Goal: Transaction & Acquisition: Purchase product/service

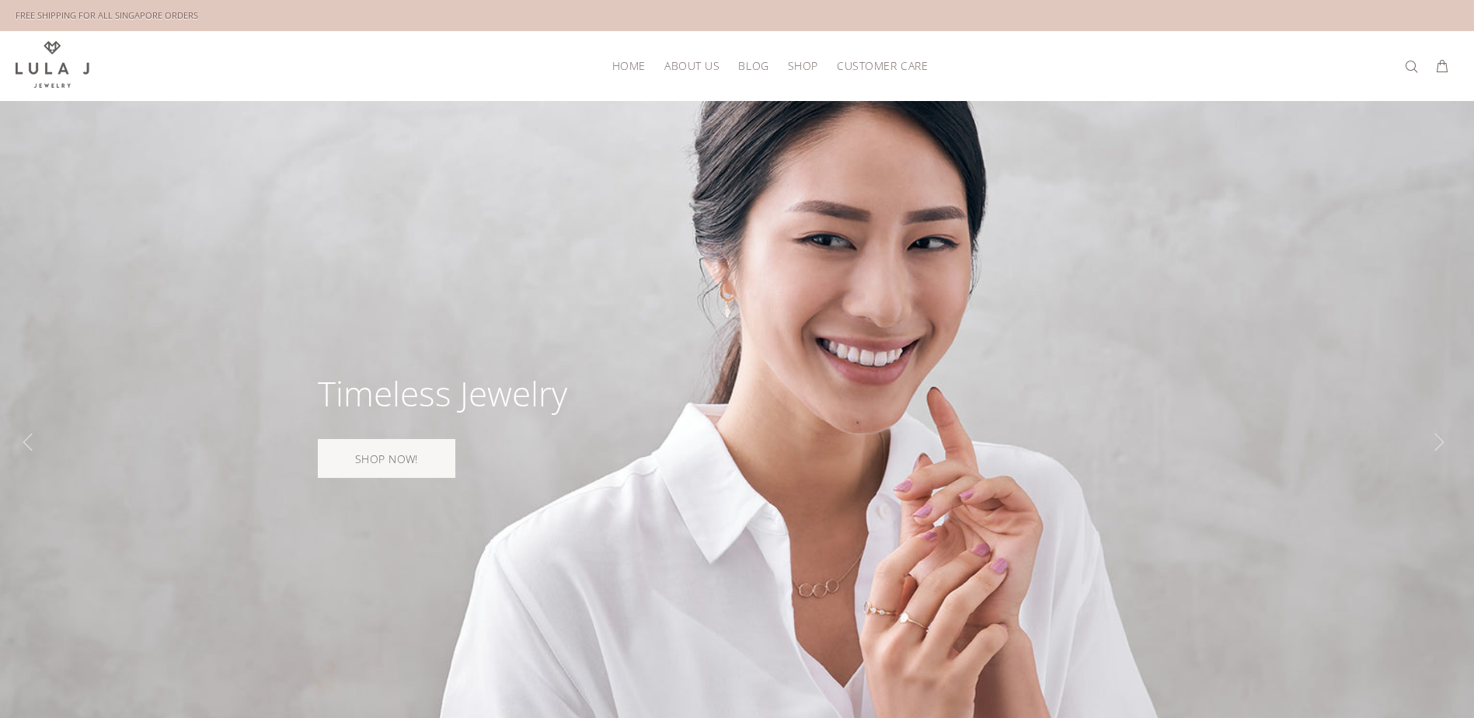
scroll to position [725, 0]
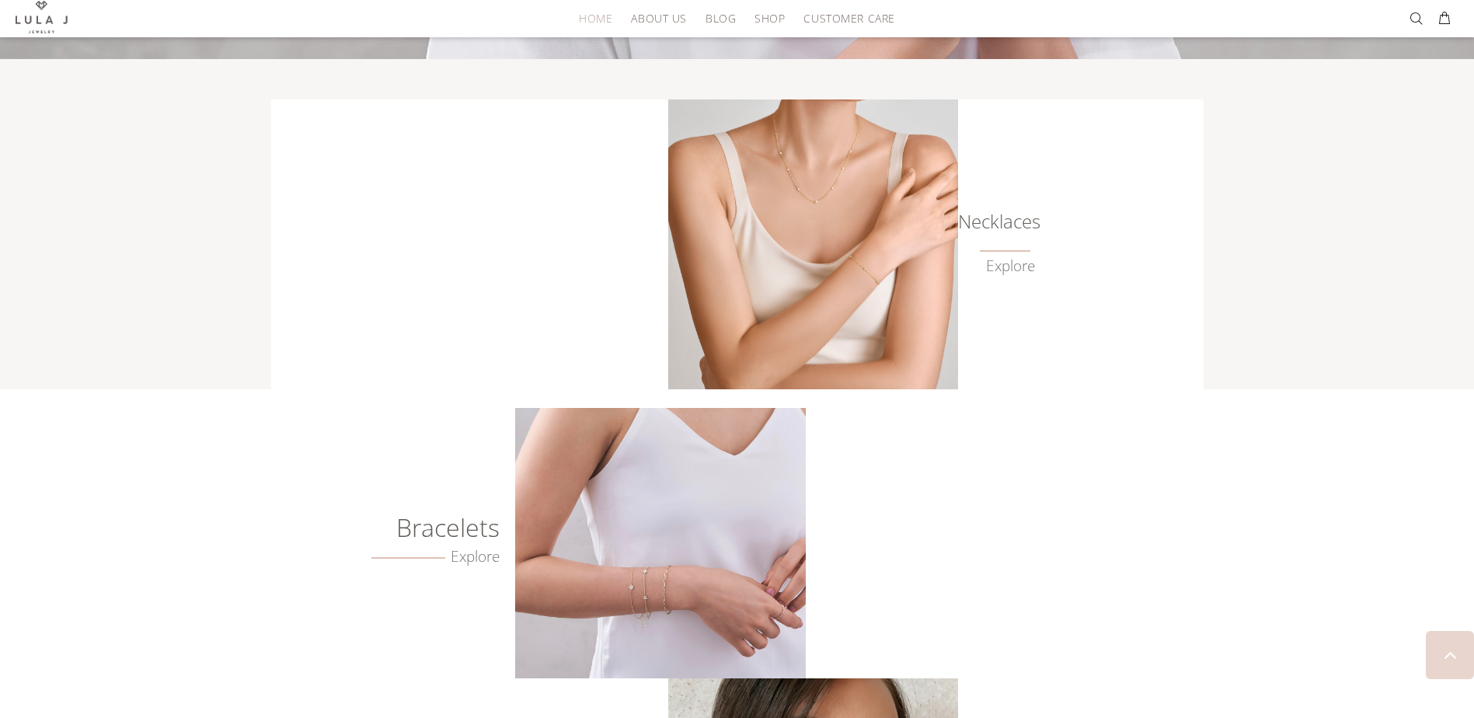
click at [646, 540] on img at bounding box center [660, 543] width 290 height 270
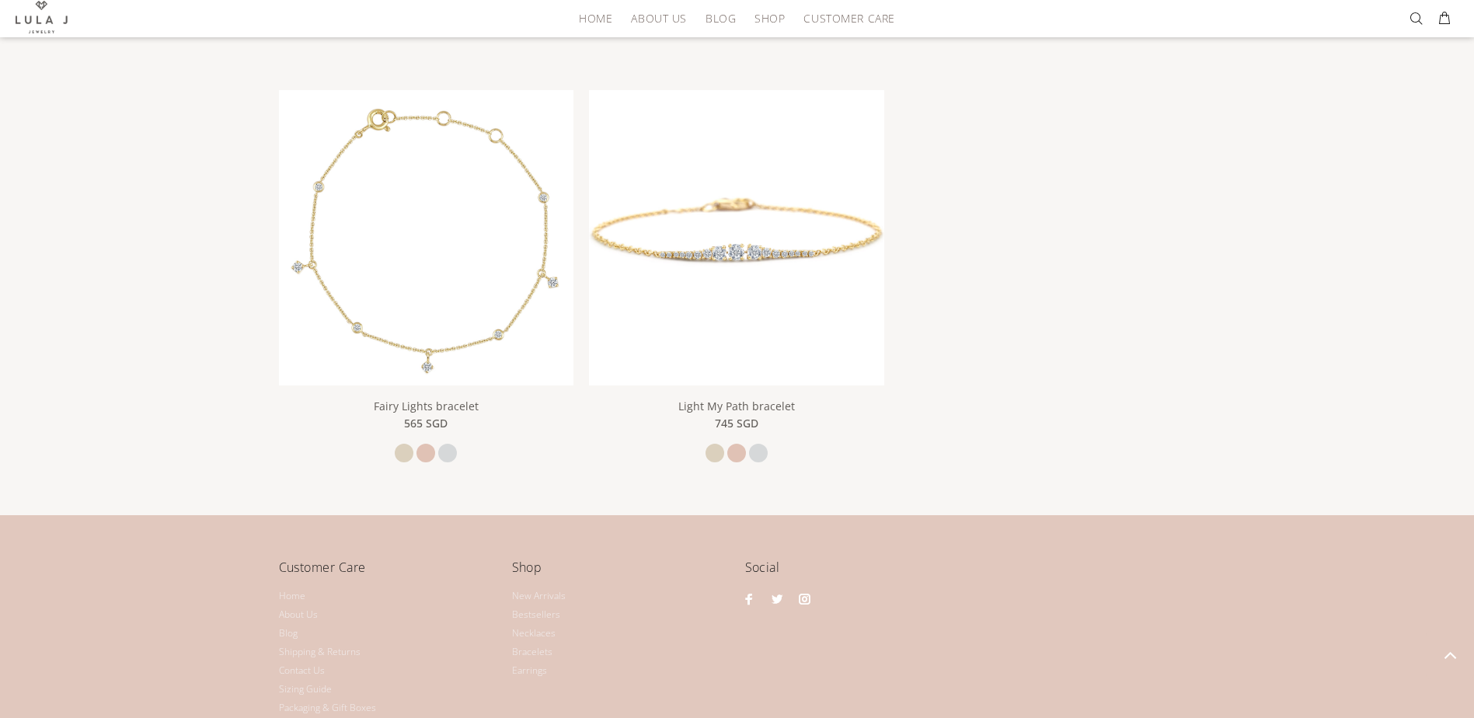
scroll to position [1554, 0]
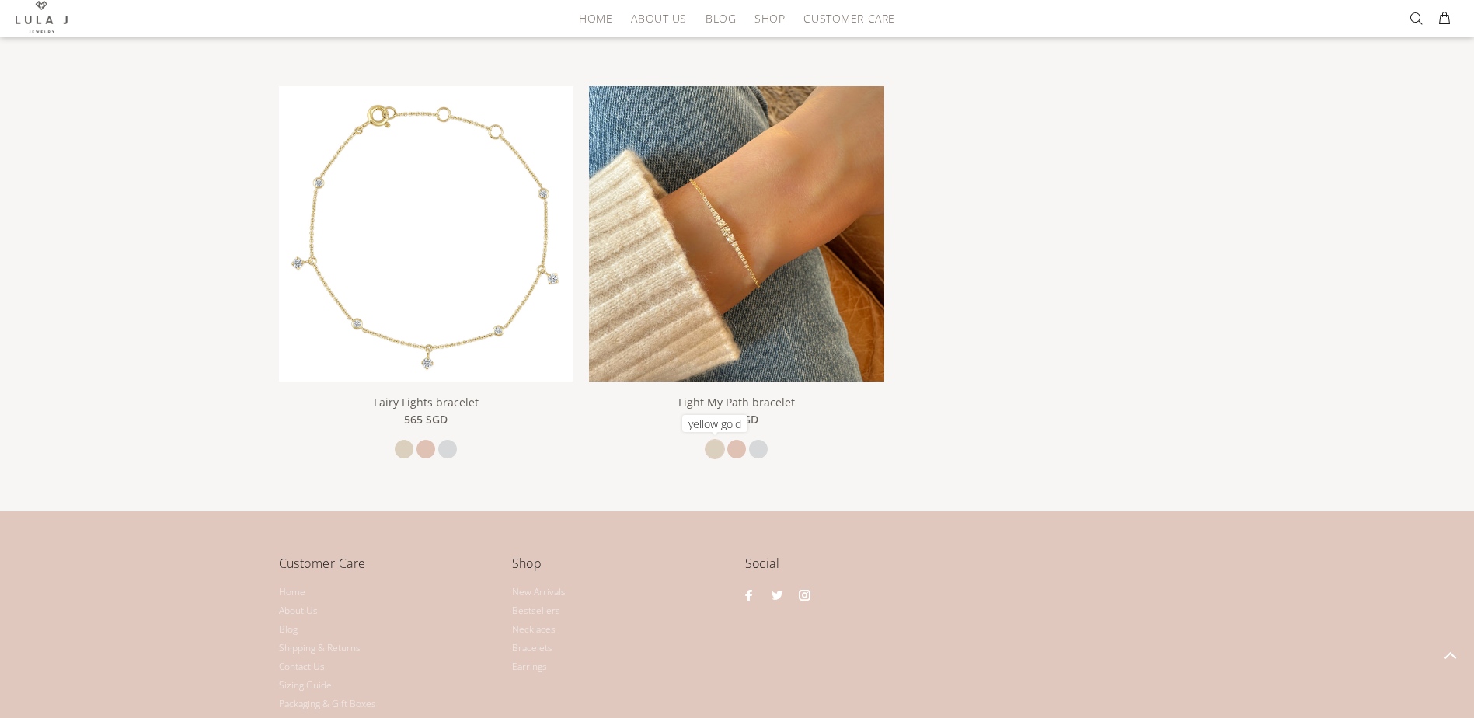
click at [712, 441] on link at bounding box center [714, 449] width 19 height 19
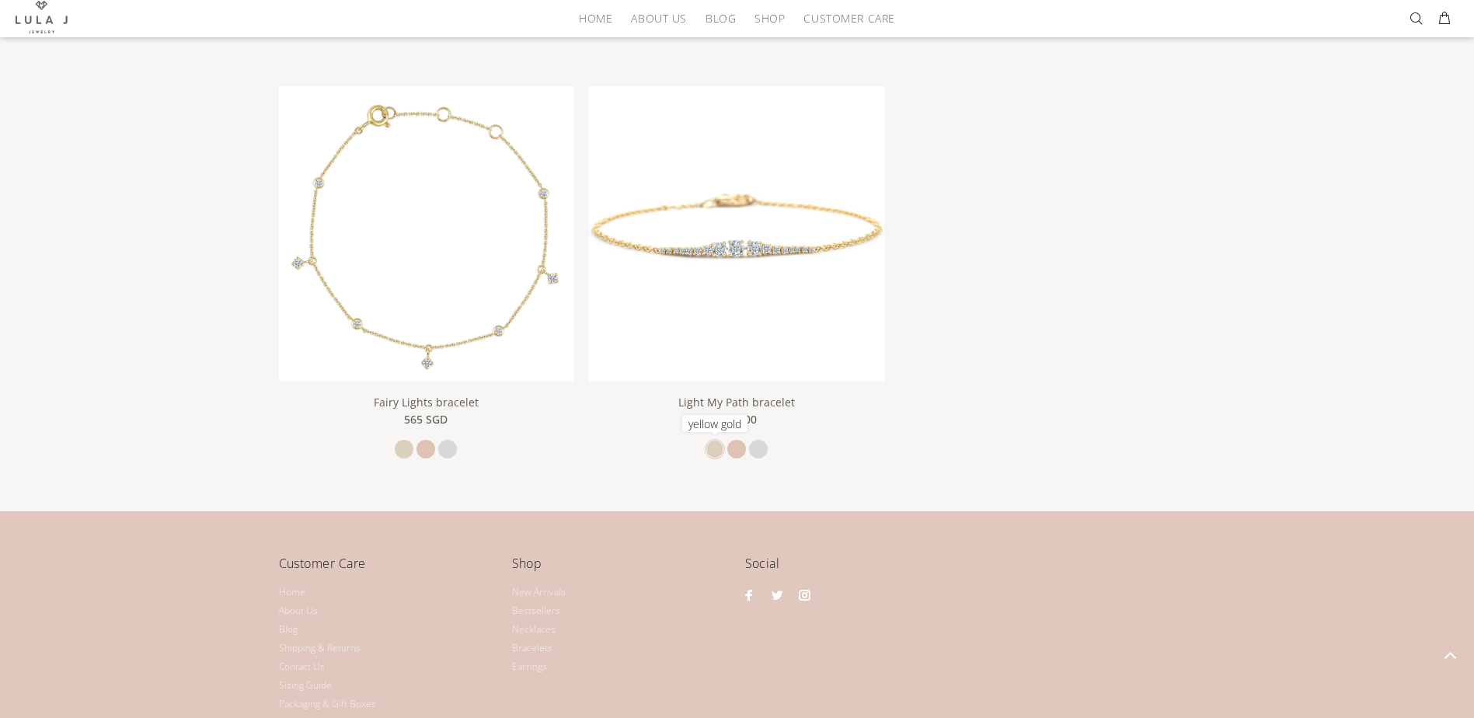
click at [709, 449] on link at bounding box center [714, 449] width 19 height 19
click at [759, 449] on link at bounding box center [758, 449] width 19 height 19
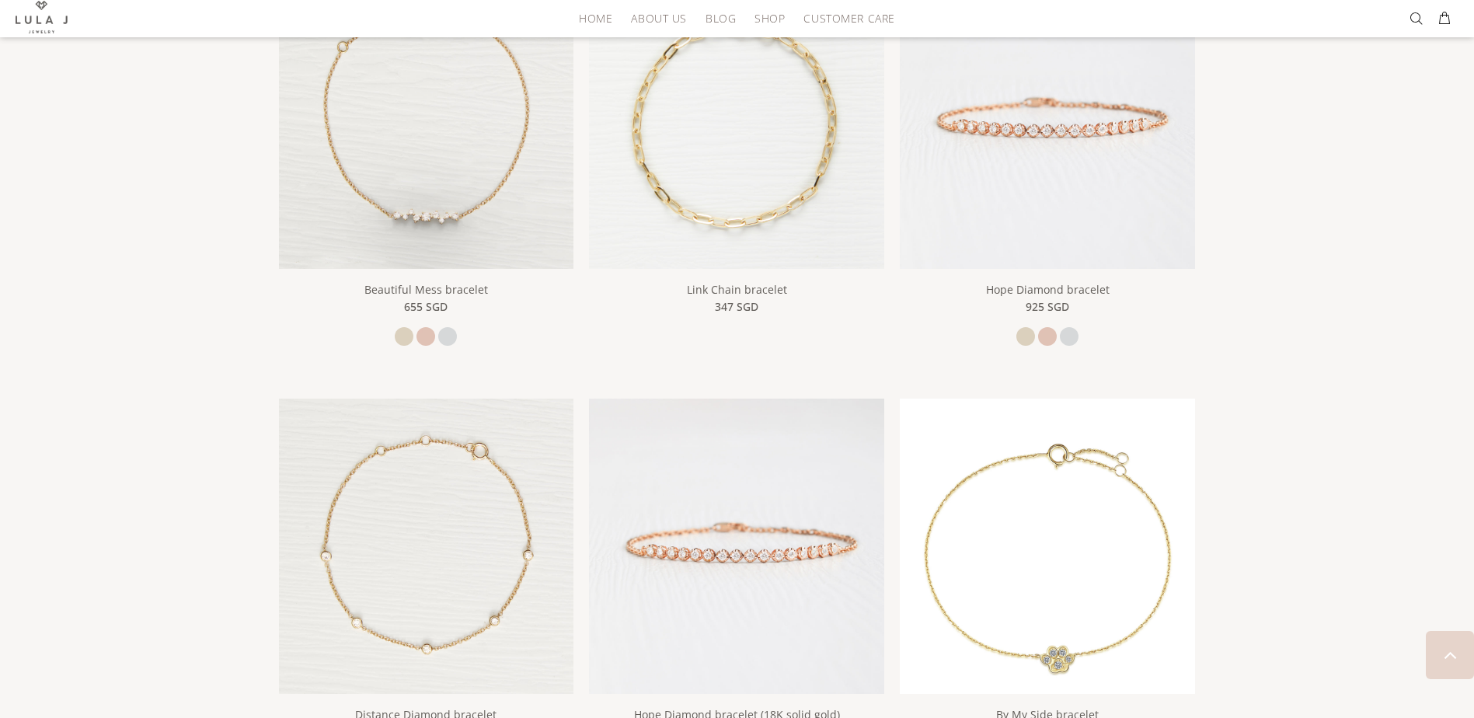
scroll to position [0, 0]
